Goal: Find specific page/section: Find specific page/section

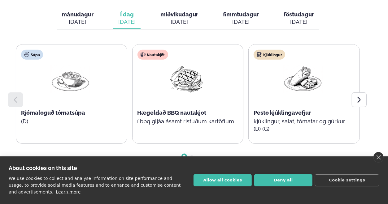
scroll to position [306, 0]
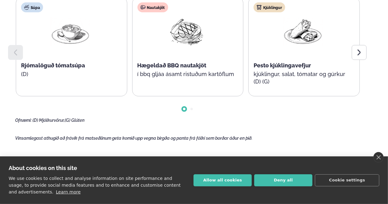
scroll to position [361, 0]
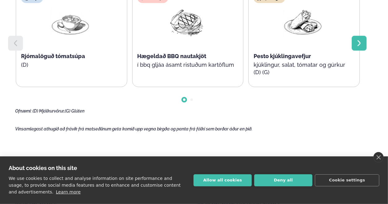
click at [361, 36] on div at bounding box center [359, 43] width 15 height 15
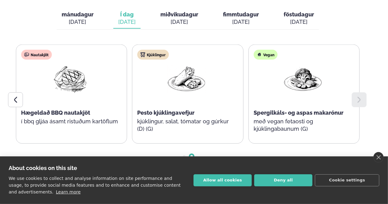
scroll to position [304, 0]
click at [16, 97] on icon at bounding box center [15, 100] width 7 height 7
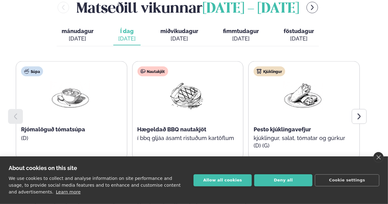
scroll to position [287, 0]
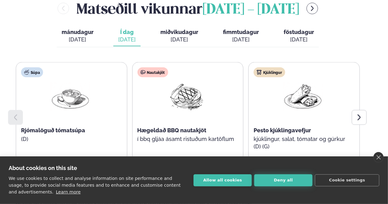
click at [271, 176] on button "Deny all" at bounding box center [283, 181] width 58 height 12
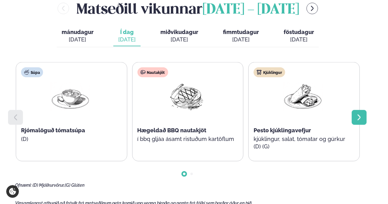
click at [363, 110] on div at bounding box center [359, 117] width 15 height 15
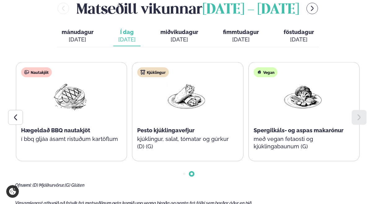
click at [177, 36] on div "[DATE]" at bounding box center [179, 39] width 38 height 7
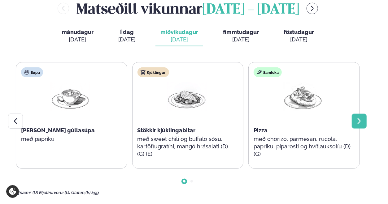
click at [363, 114] on div at bounding box center [359, 121] width 15 height 15
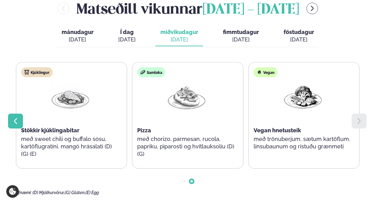
click at [13, 118] on icon at bounding box center [15, 121] width 7 height 7
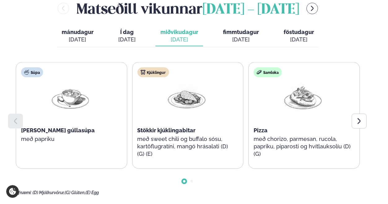
click at [127, 36] on div "[DATE]" at bounding box center [126, 39] width 17 height 7
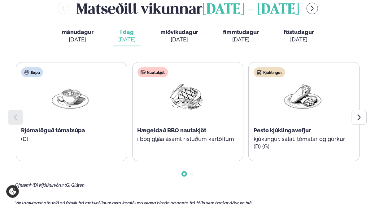
click at [185, 36] on div "[DATE]" at bounding box center [179, 39] width 38 height 7
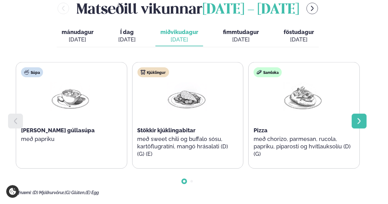
click at [364, 114] on div at bounding box center [359, 121] width 15 height 15
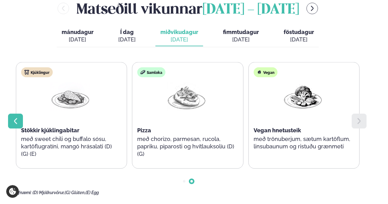
click at [12, 118] on icon at bounding box center [15, 121] width 7 height 7
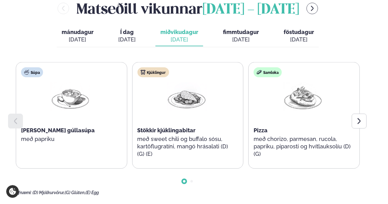
click at [307, 29] on span "föstudagur" at bounding box center [299, 32] width 30 height 7
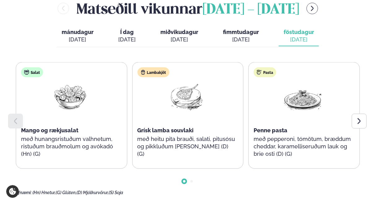
click at [182, 29] on span "miðvikudagur" at bounding box center [179, 32] width 38 height 7
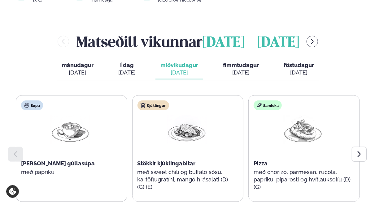
scroll to position [253, 0]
